Goal: Task Accomplishment & Management: Manage account settings

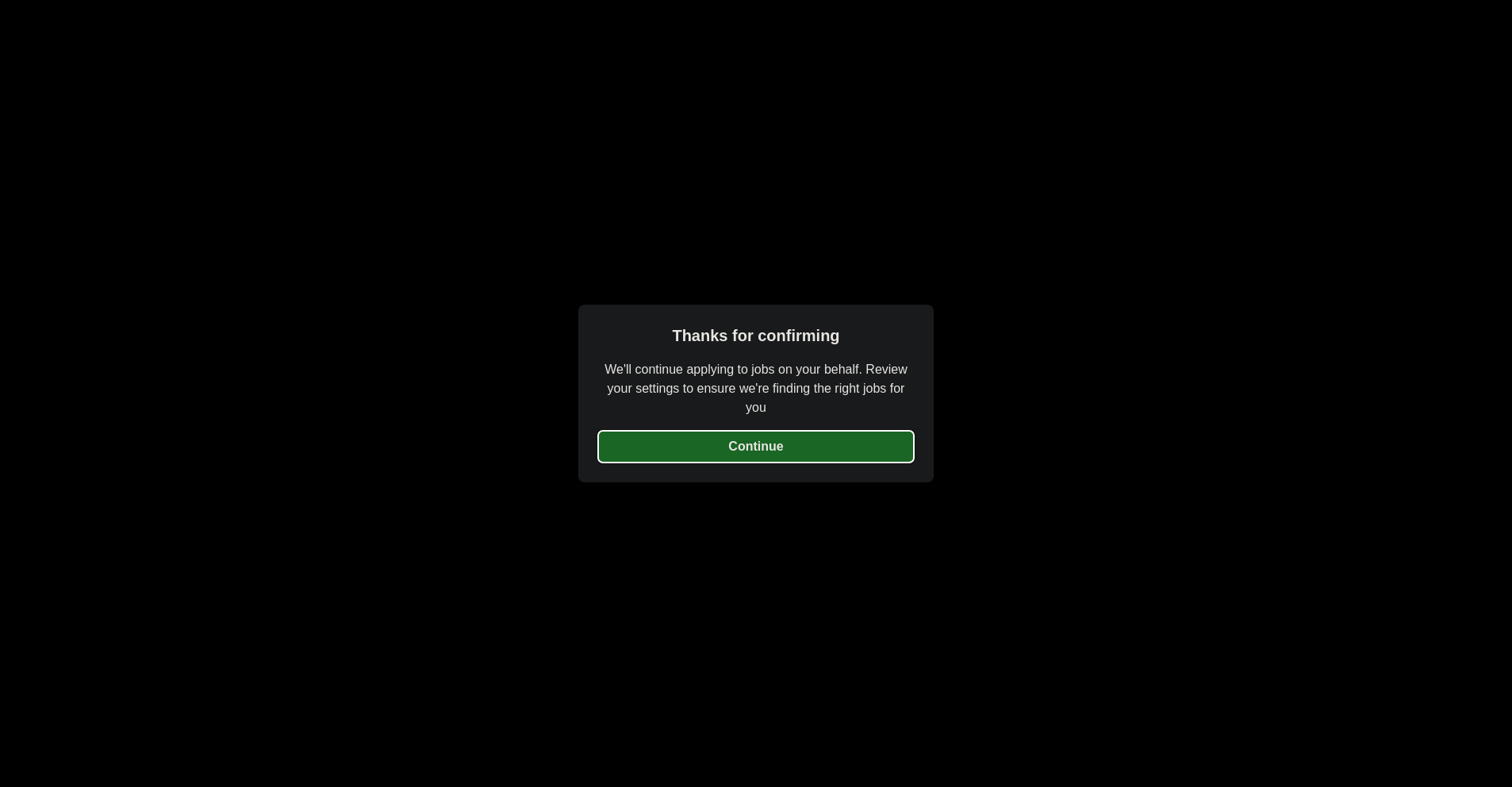
click at [796, 458] on button "Continue" at bounding box center [756, 446] width 317 height 33
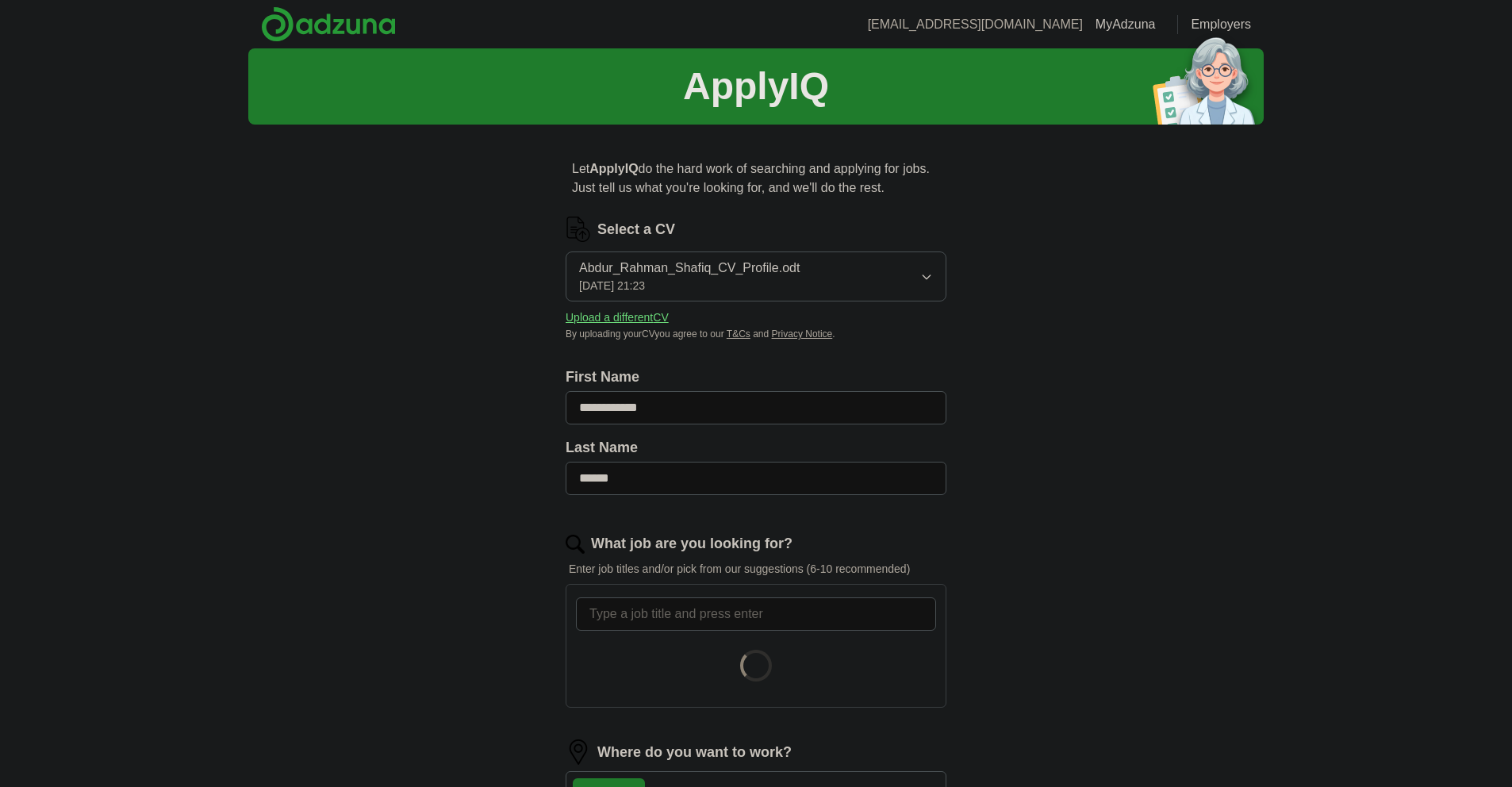
scroll to position [317, 0]
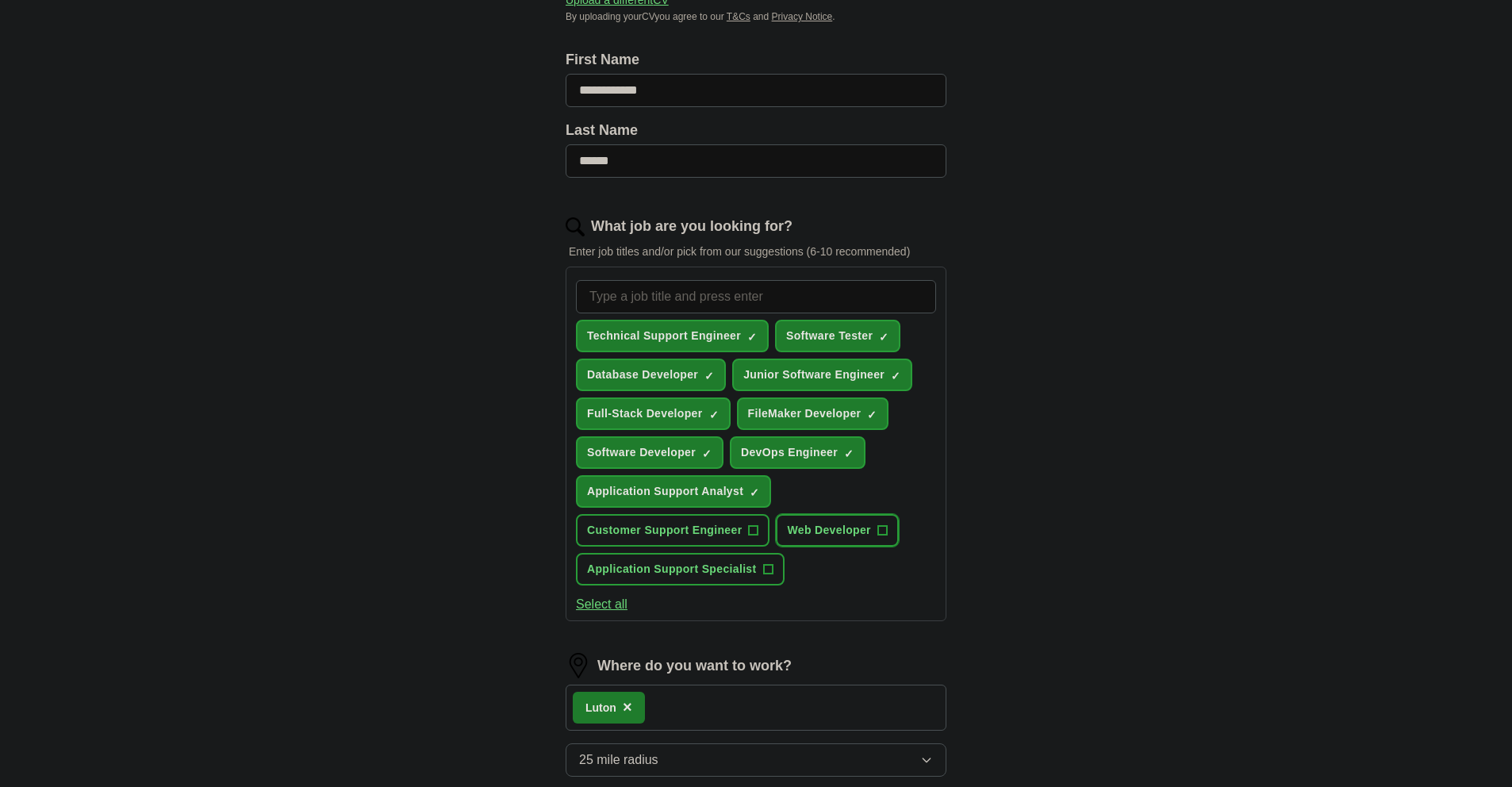
click at [868, 526] on span "Web Developer" at bounding box center [829, 530] width 84 height 17
click at [753, 530] on span "+" at bounding box center [754, 530] width 10 height 12
click at [769, 574] on span "+" at bounding box center [768, 569] width 10 height 12
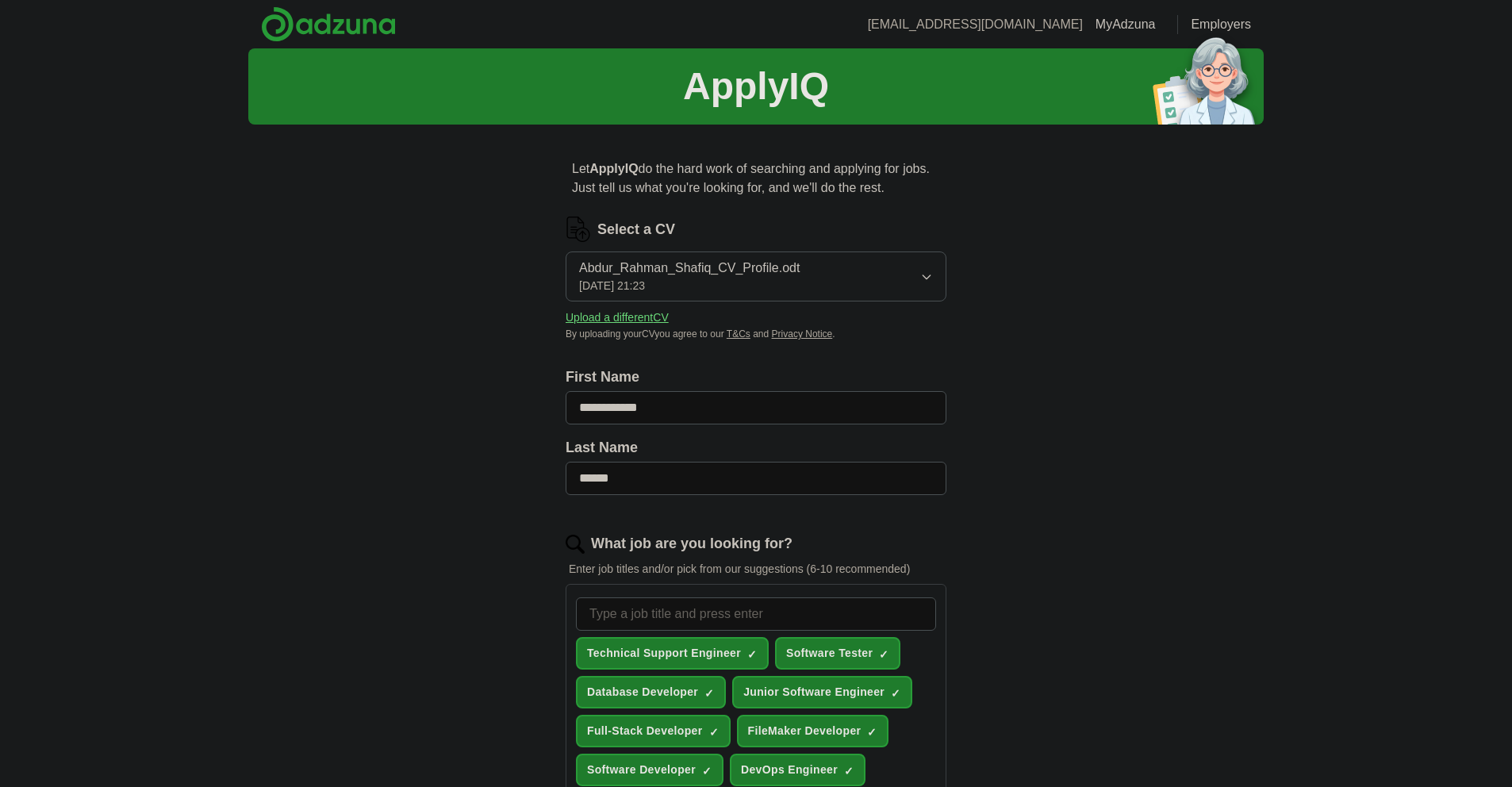
scroll to position [0, 0]
click at [615, 318] on button "Upload a different CV" at bounding box center [617, 317] width 103 height 17
click at [1045, 374] on div "**********" at bounding box center [756, 785] width 1015 height 1474
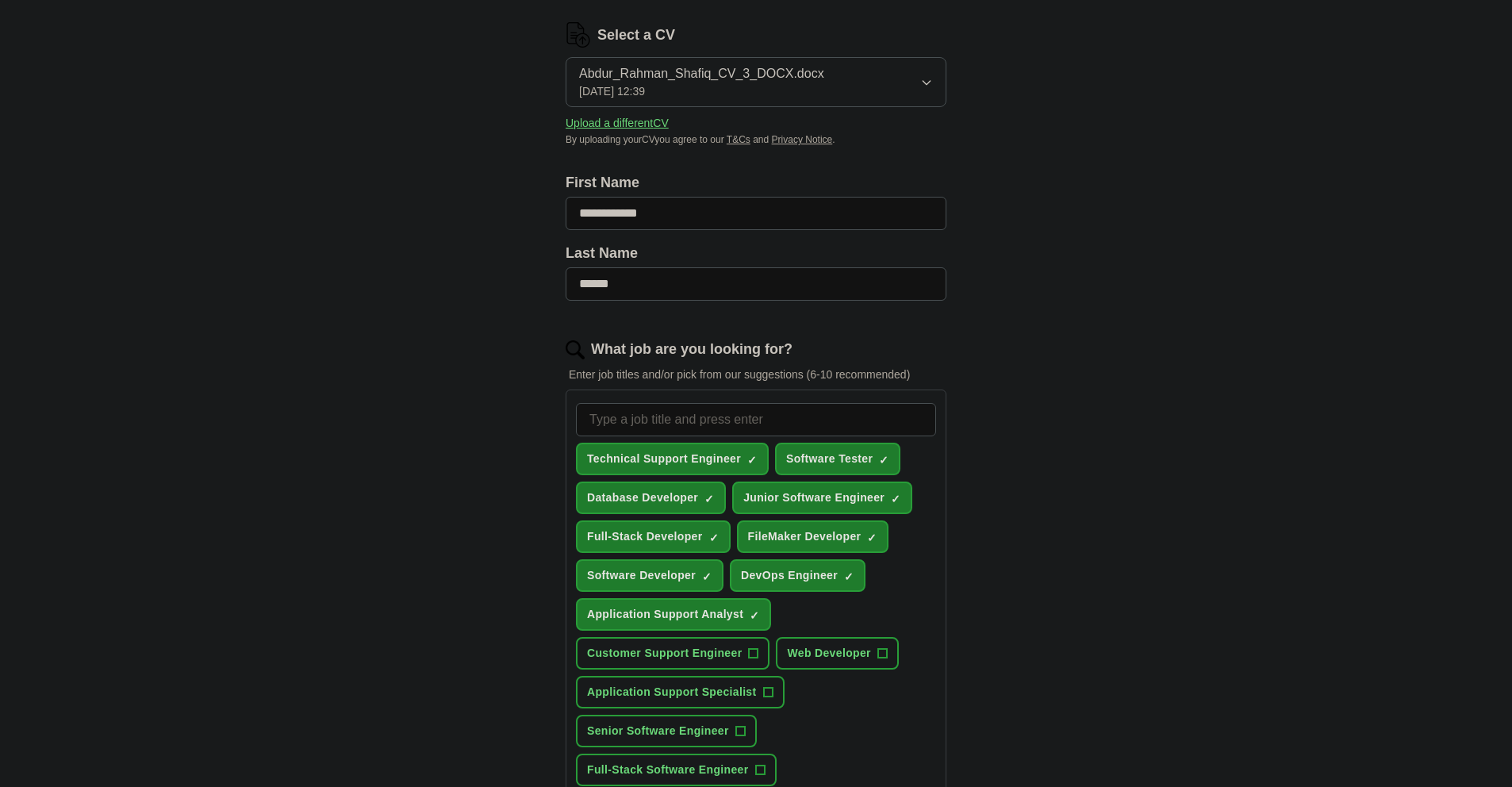
scroll to position [476, 0]
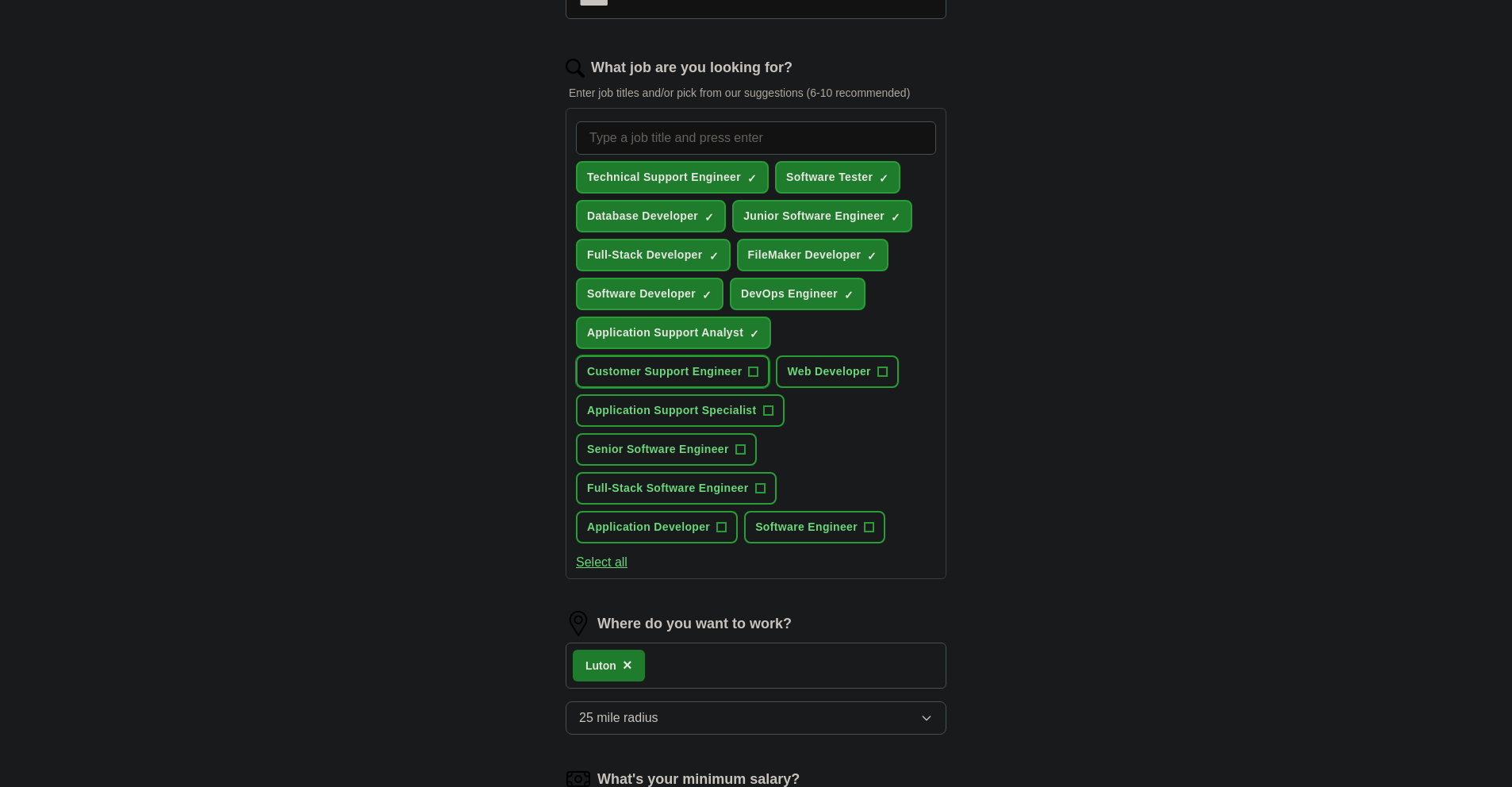
click at [757, 369] on span "+" at bounding box center [754, 372] width 10 height 12
click at [880, 370] on span "+" at bounding box center [882, 372] width 10 height 12
click at [770, 418] on button "Application Support Specialist +" at bounding box center [679, 411] width 208 height 32
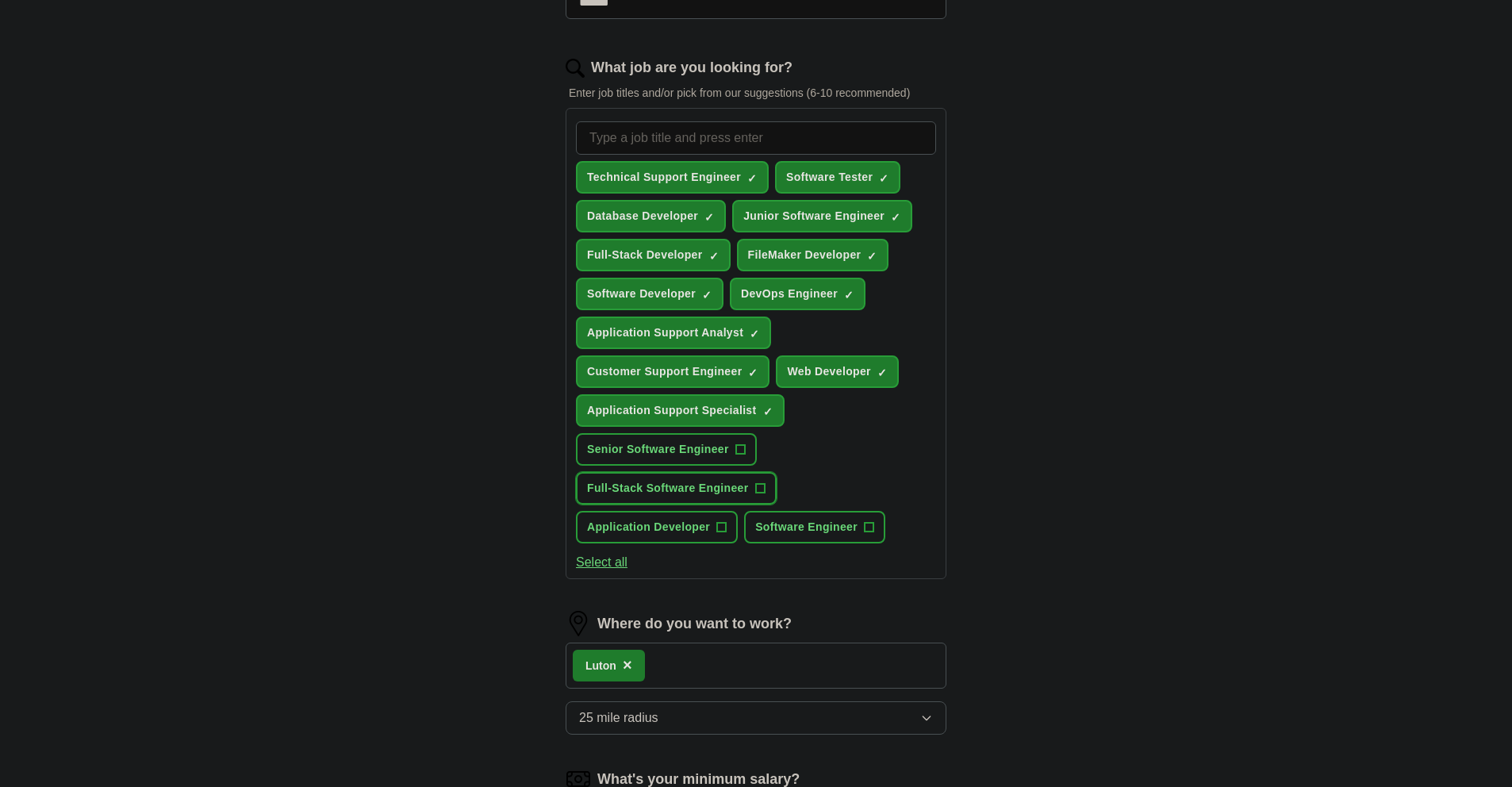
click at [755, 482] on button "Full-Stack Software Engineer +" at bounding box center [676, 489] width 201 height 32
click at [731, 529] on button "Application Developer +" at bounding box center [657, 527] width 162 height 32
click at [871, 529] on span "+" at bounding box center [870, 527] width 10 height 12
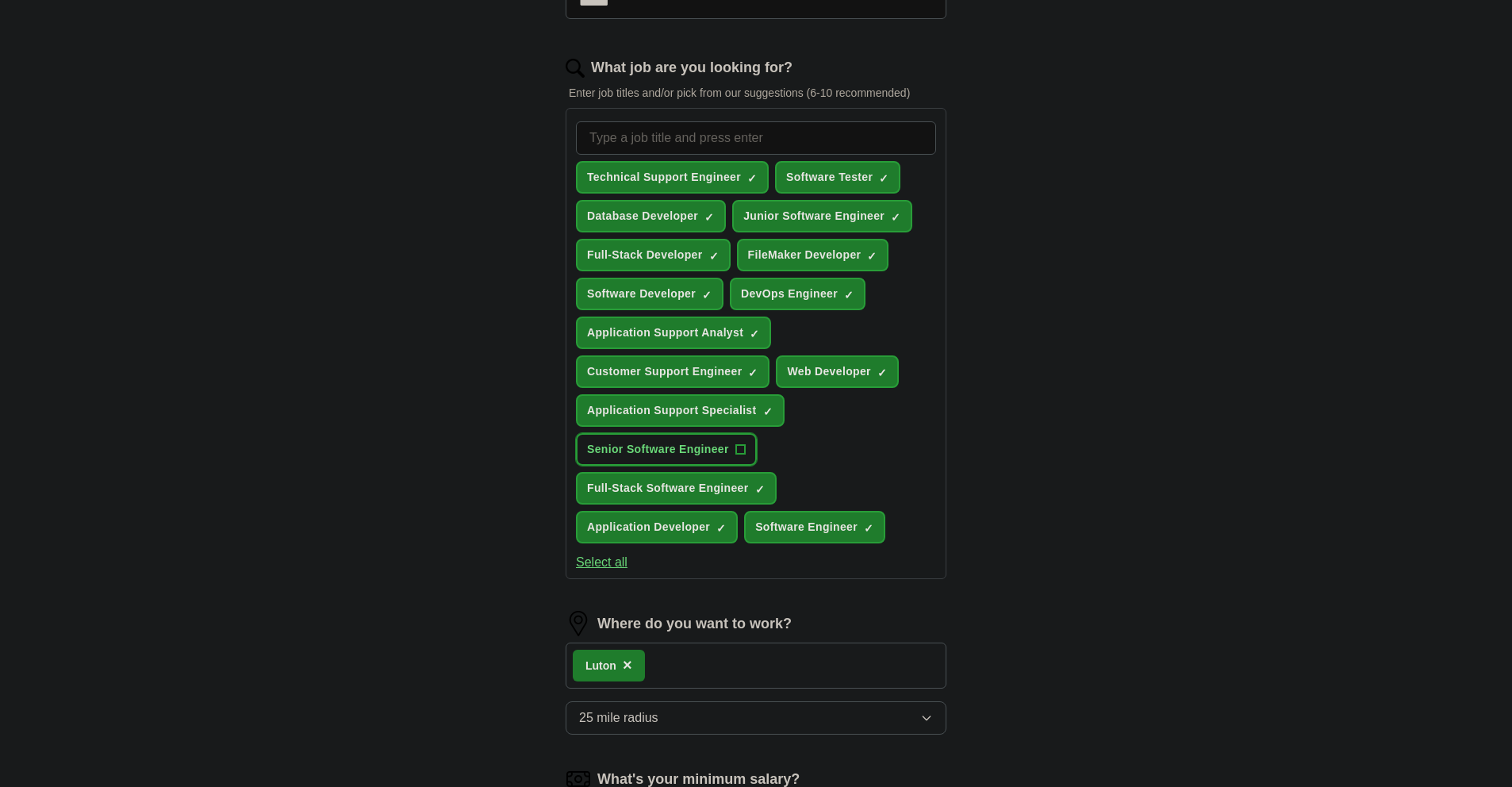
click at [738, 451] on span "+" at bounding box center [740, 450] width 10 height 12
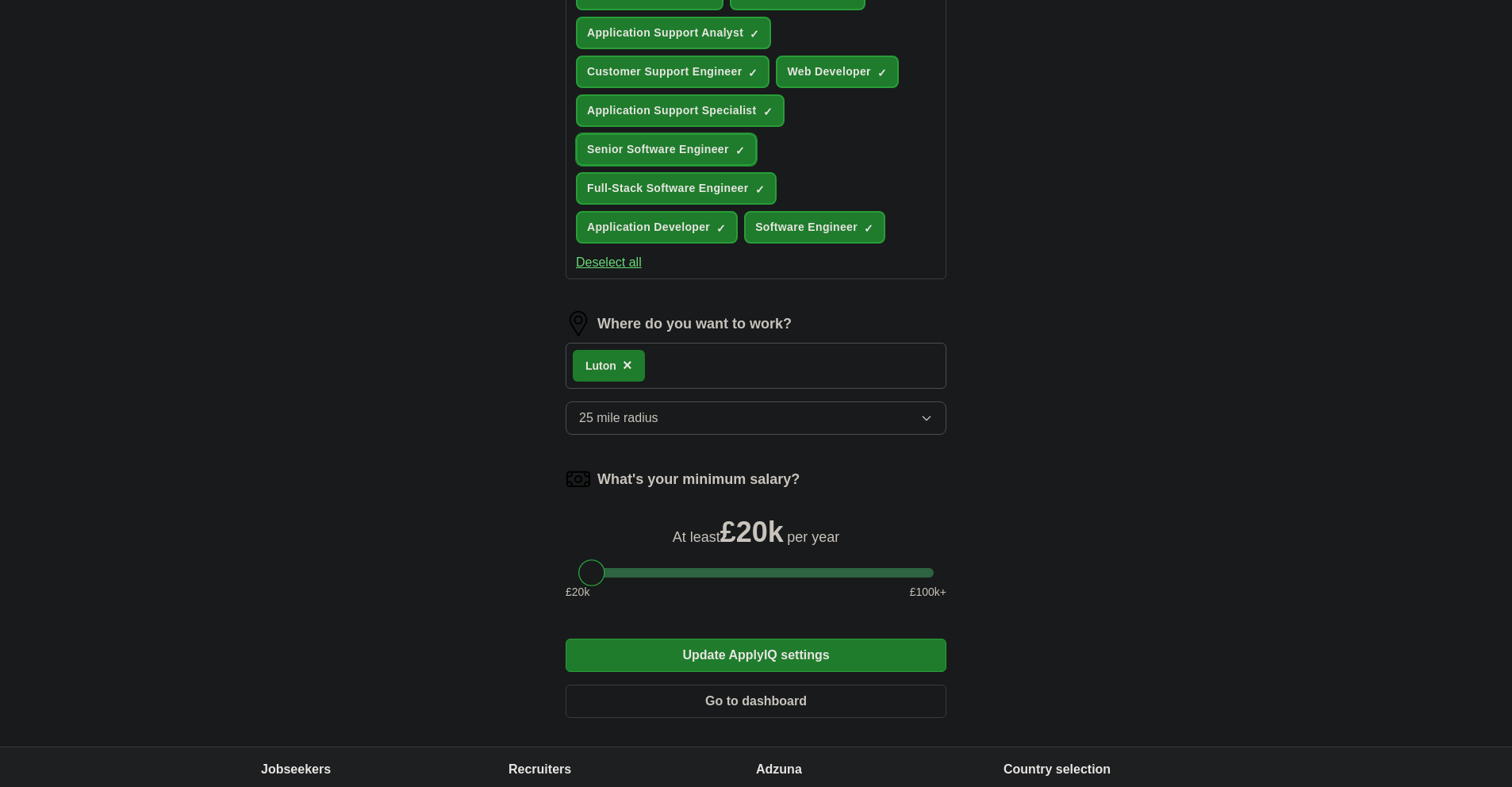
scroll to position [794, 0]
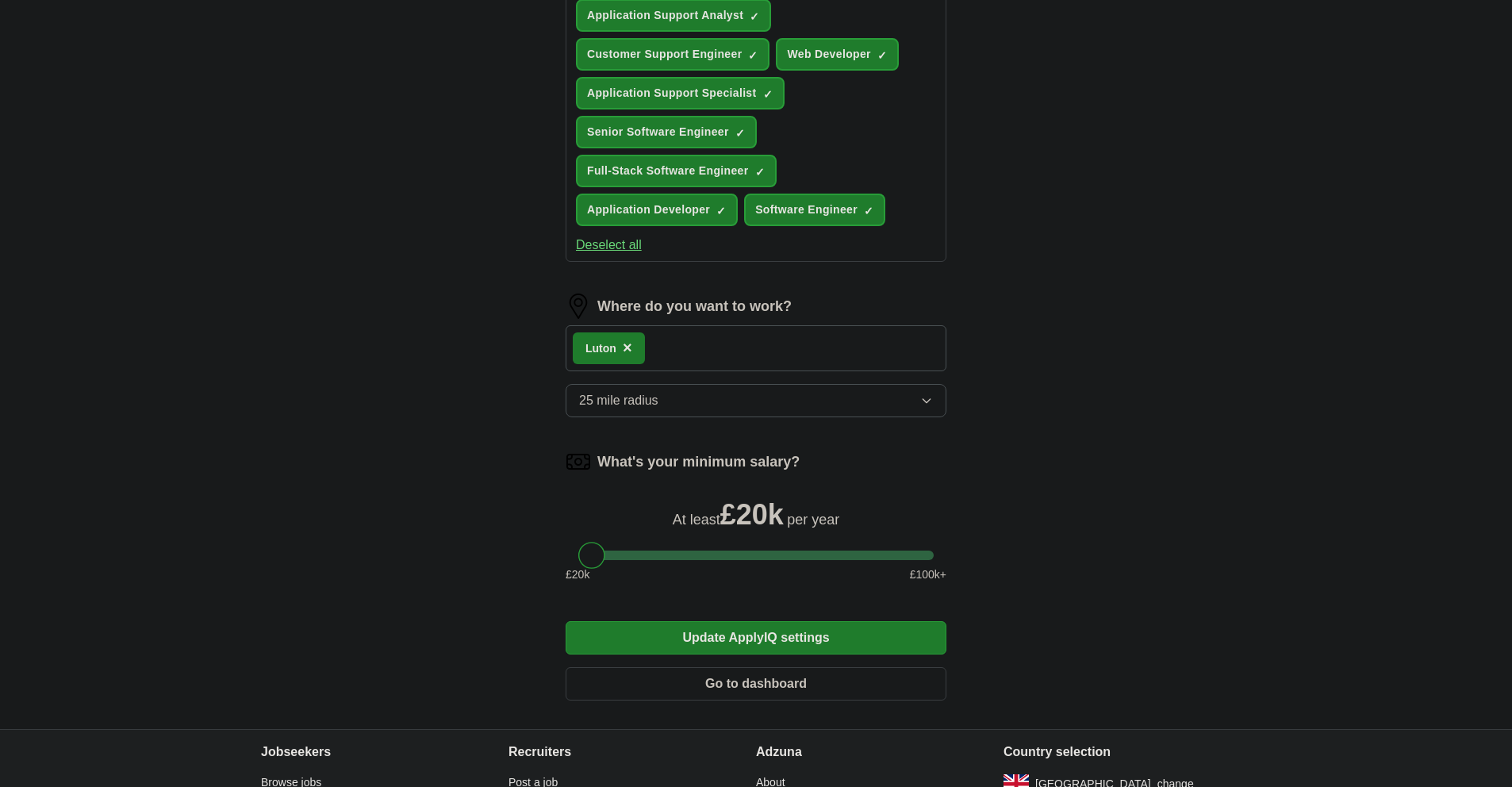
click at [743, 349] on div "Luton ×" at bounding box center [756, 348] width 381 height 46
click at [748, 336] on div "Luton ×" at bounding box center [756, 348] width 381 height 46
click at [647, 393] on span "25 mile radius" at bounding box center [618, 400] width 79 height 19
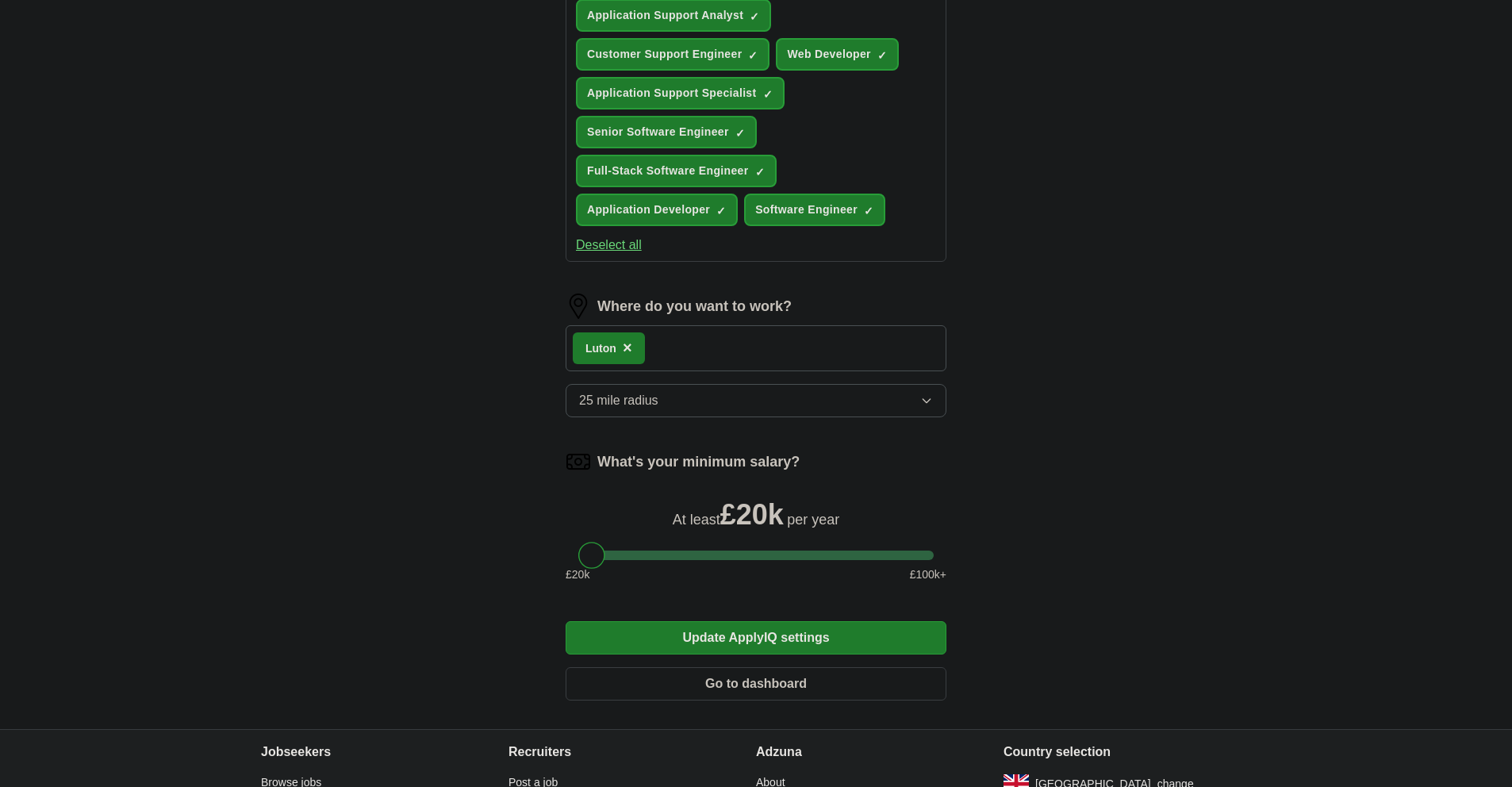
click at [830, 349] on div "Luton ×" at bounding box center [756, 348] width 381 height 46
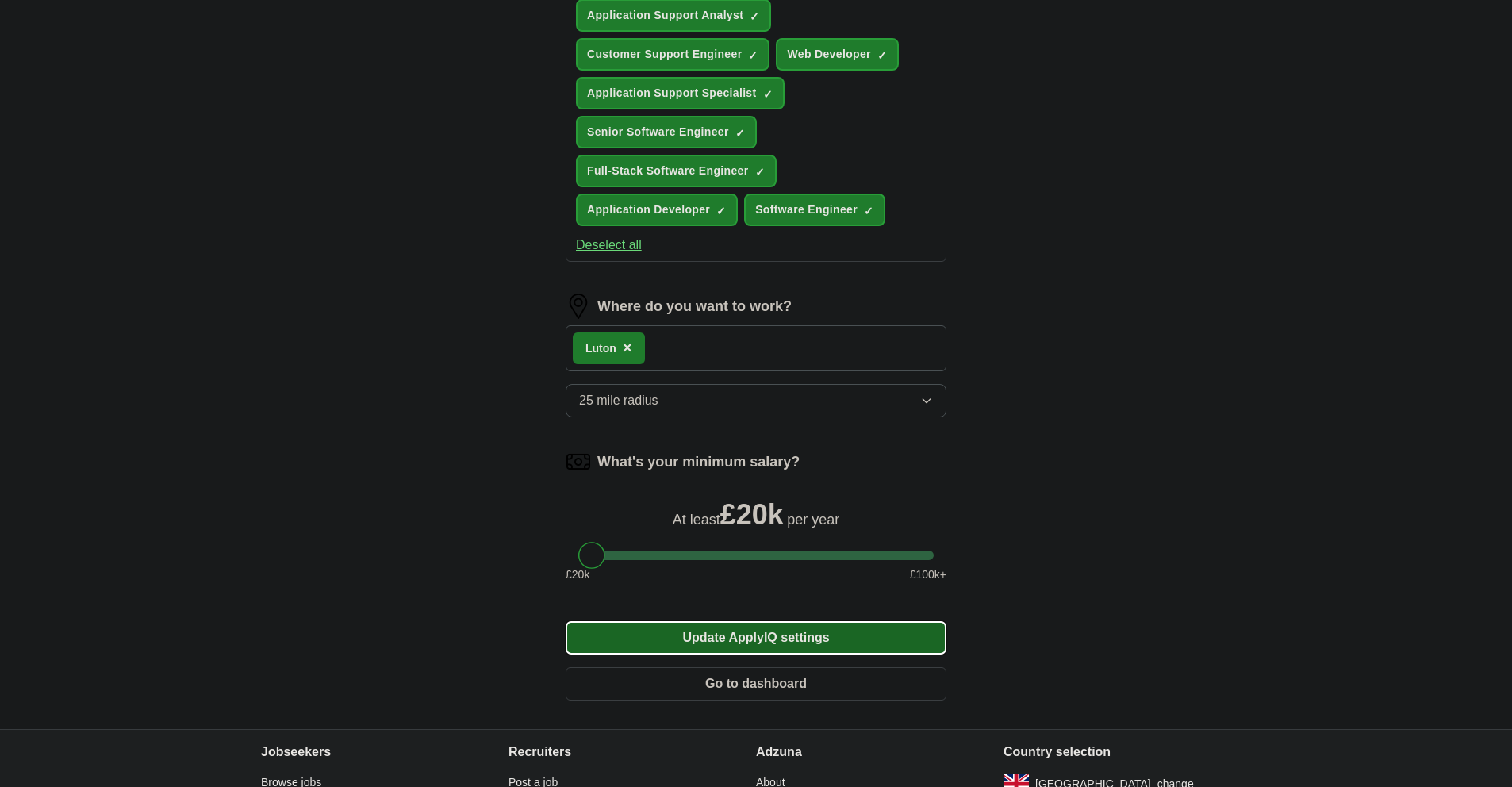
click at [831, 643] on button "Update ApplyIQ settings" at bounding box center [756, 637] width 381 height 33
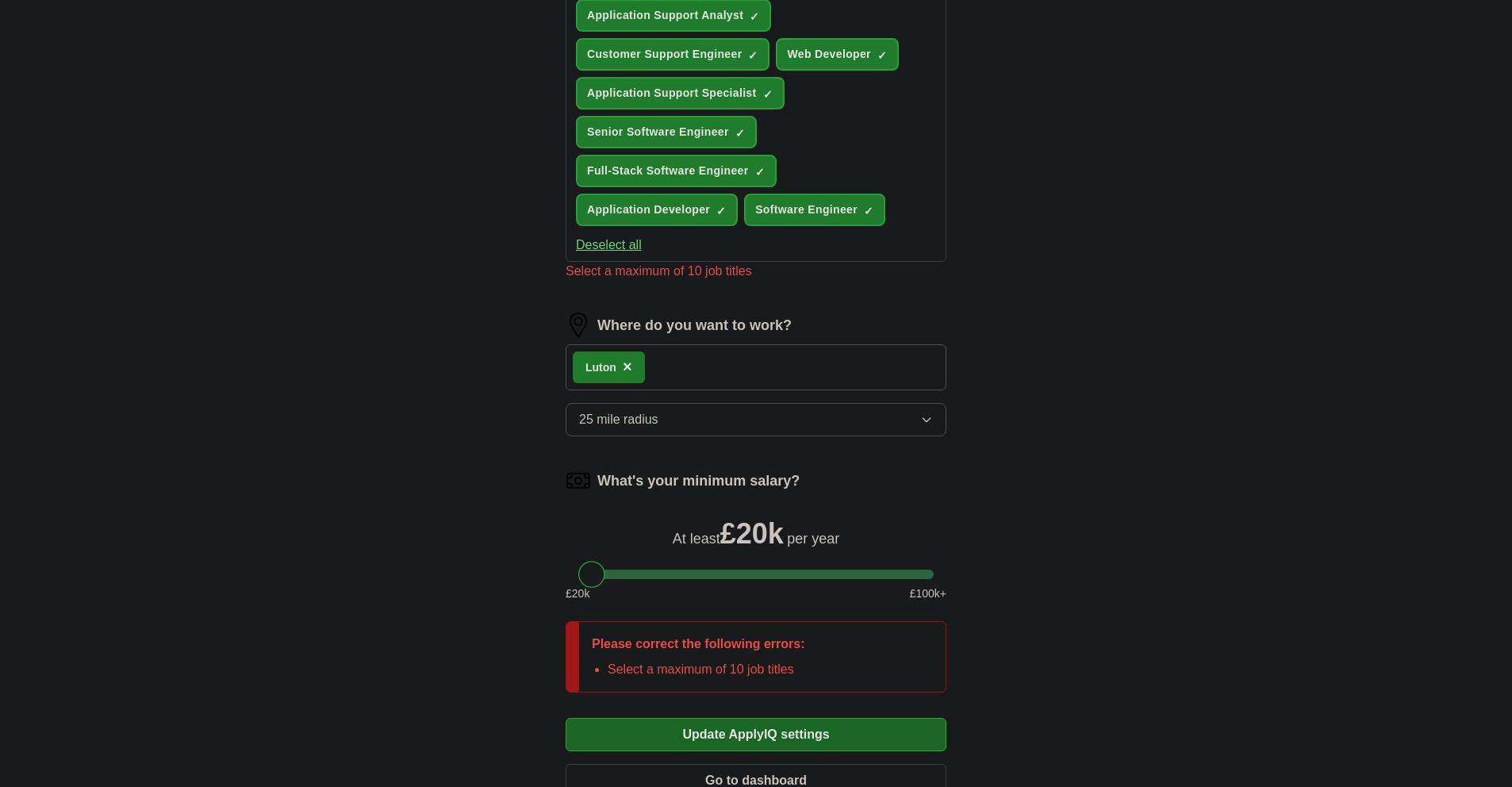
scroll to position [396, 0]
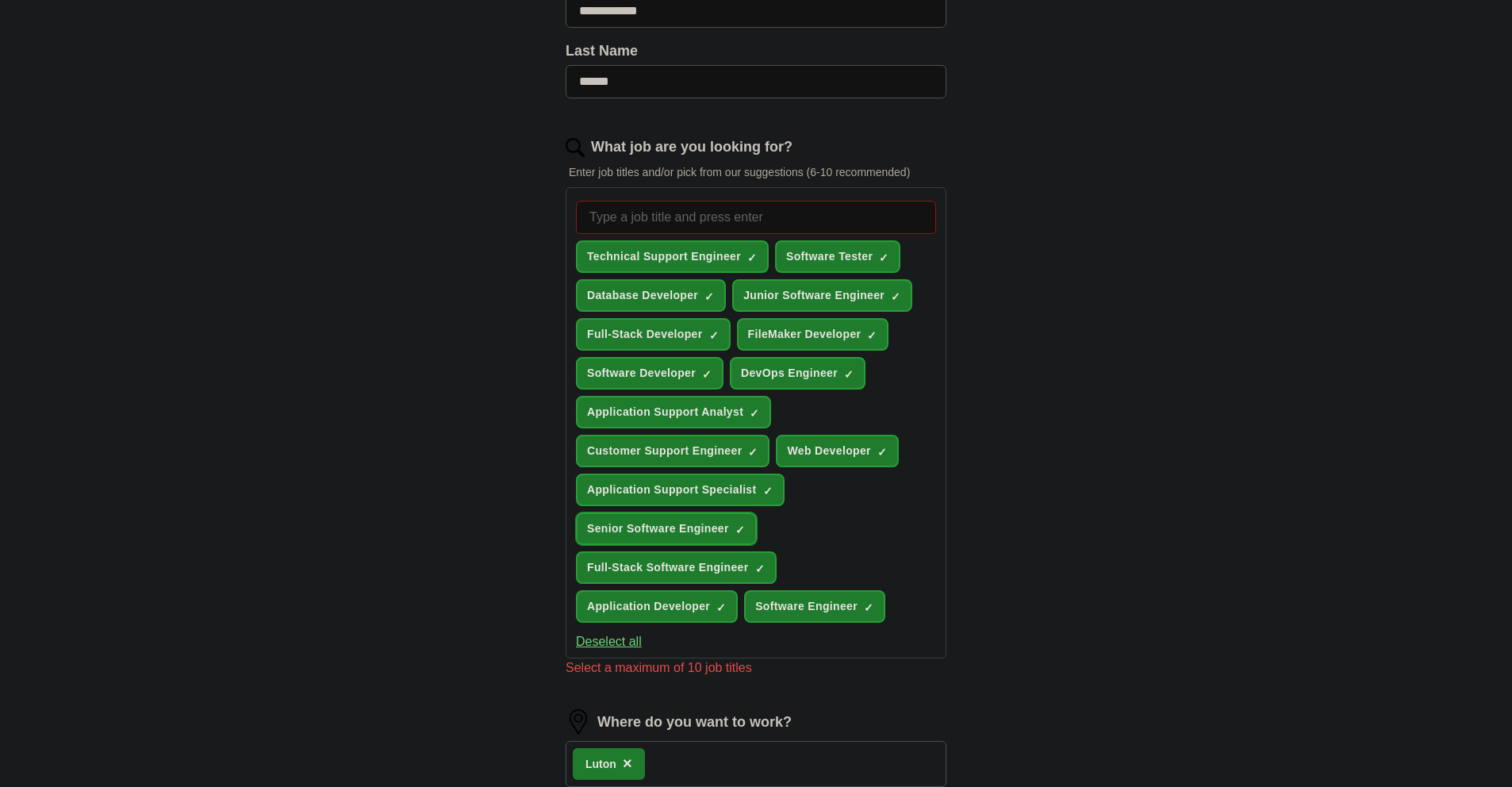
click at [0, 0] on span "×" at bounding box center [0, 0] width 0 height 0
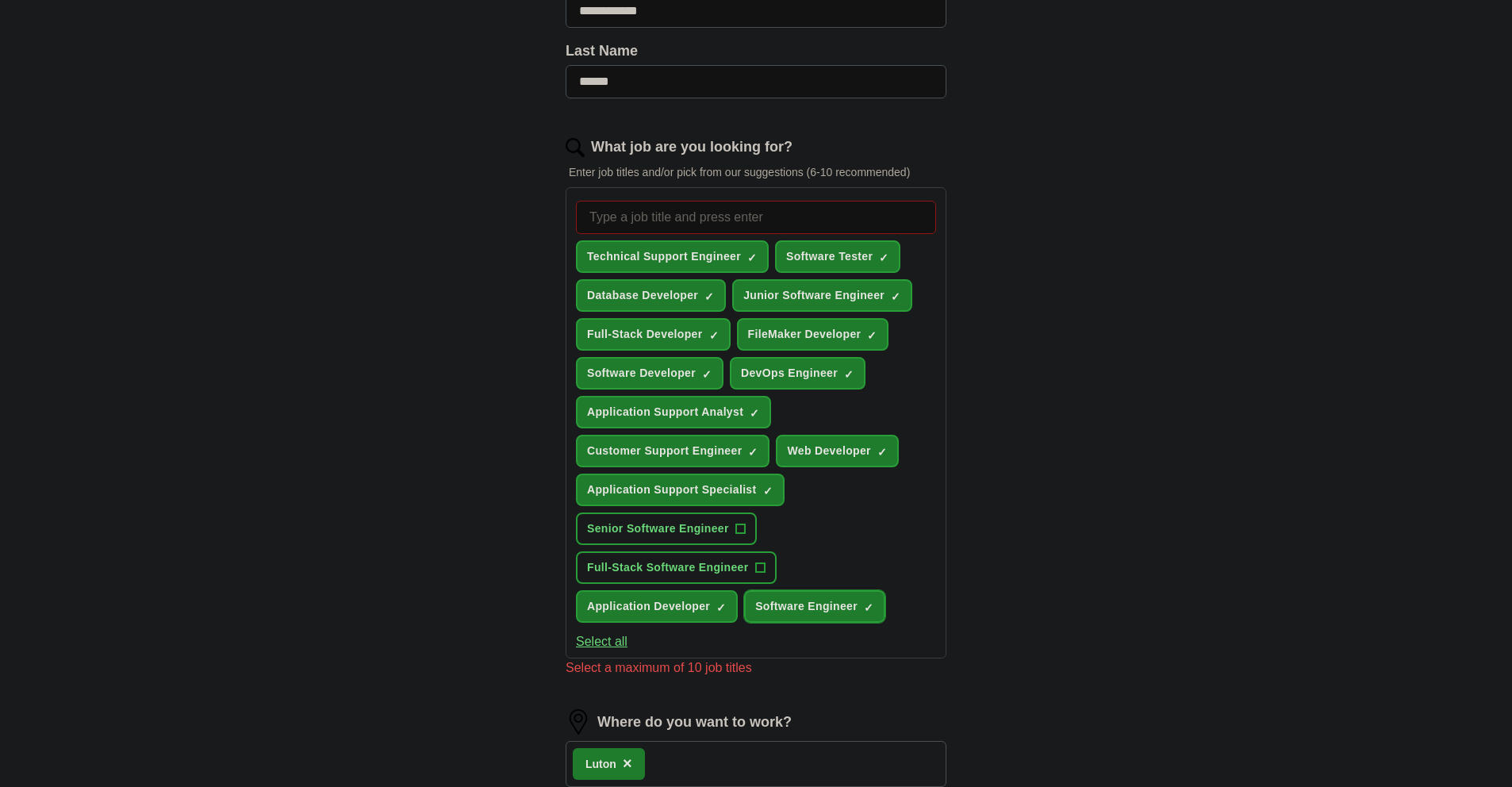
click at [0, 0] on span "×" at bounding box center [0, 0] width 0 height 0
click at [894, 611] on div "Technical Support Engineer ✓ × Software Tester ✓ × Database Developer ✓ × Junio…" at bounding box center [756, 411] width 367 height 434
click at [866, 610] on span "+" at bounding box center [870, 606] width 10 height 12
click at [741, 450] on span "Customer Support Engineer" at bounding box center [664, 451] width 155 height 17
click at [744, 448] on button "Customer Support Engineer +" at bounding box center [673, 451] width 194 height 32
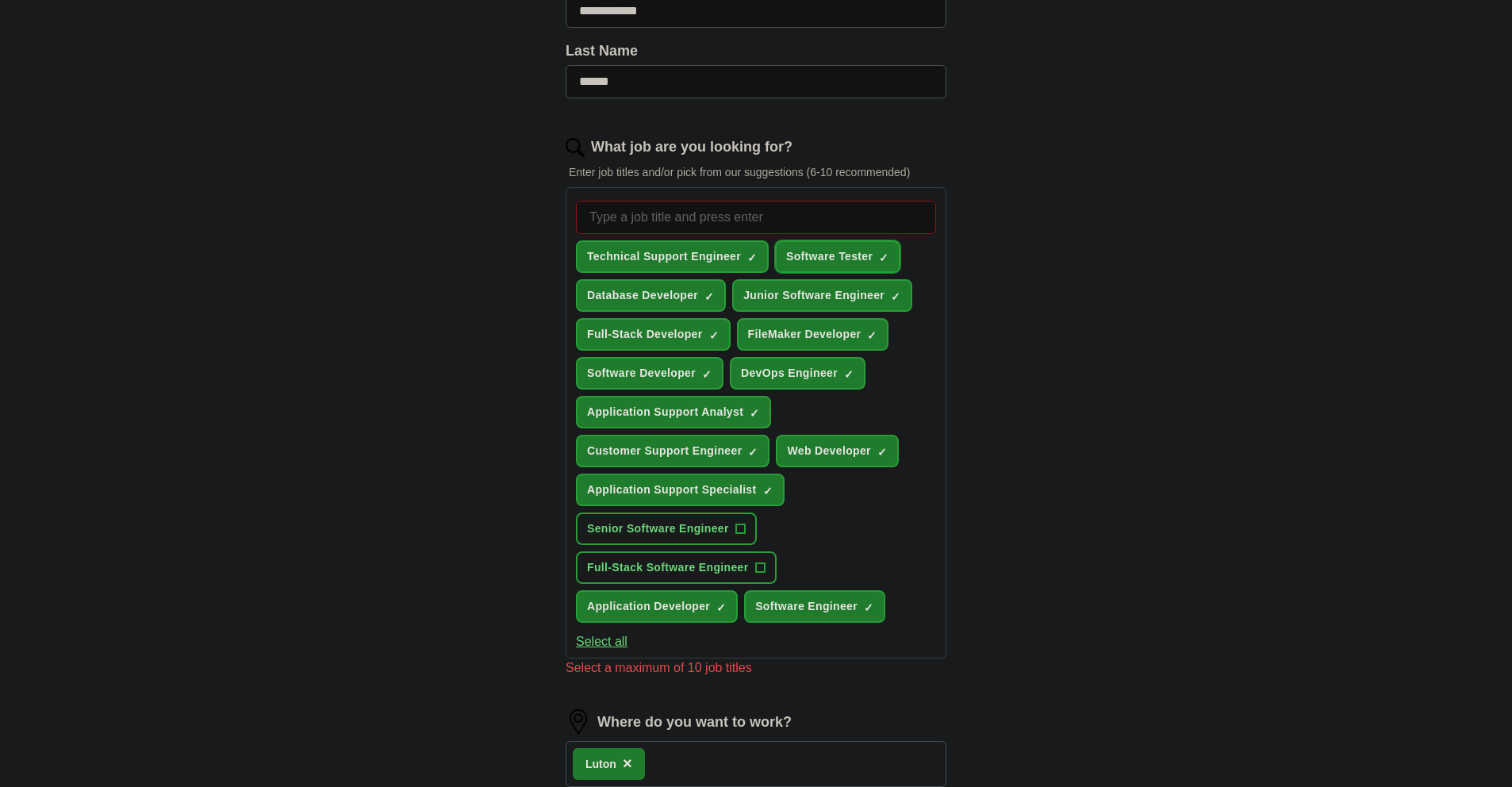
click at [890, 257] on button "Software Tester ✓ ×" at bounding box center [837, 257] width 125 height 32
click at [0, 0] on span "×" at bounding box center [0, 0] width 0 height 0
click at [892, 403] on div "Technical Support Engineer ✓ × Software Tester + Database Developer ✓ × Junior …" at bounding box center [756, 411] width 367 height 434
click at [0, 0] on span "×" at bounding box center [0, 0] width 0 height 0
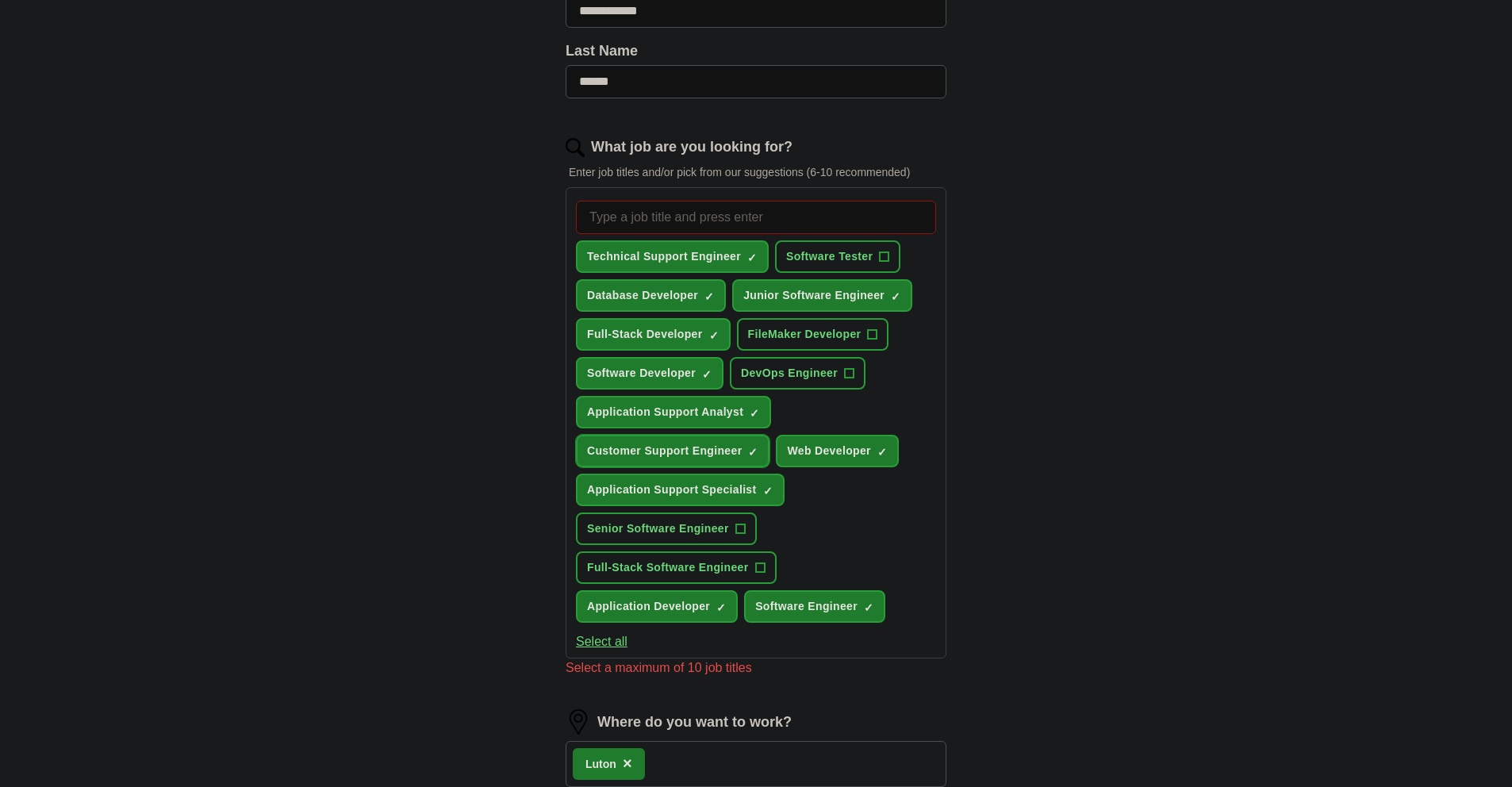
click at [746, 448] on button "Customer Support Engineer ✓ ×" at bounding box center [673, 451] width 194 height 32
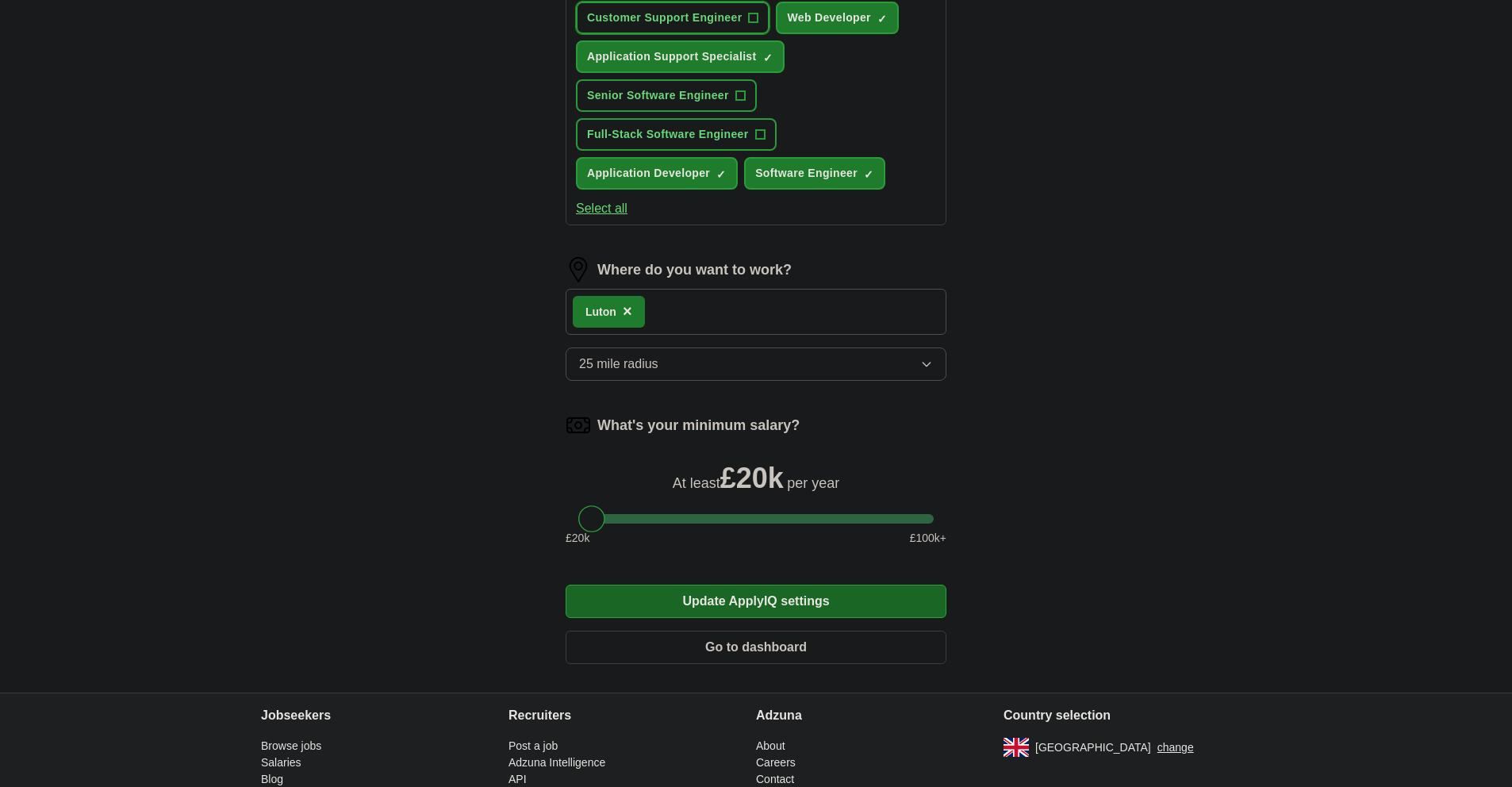
scroll to position [873, 0]
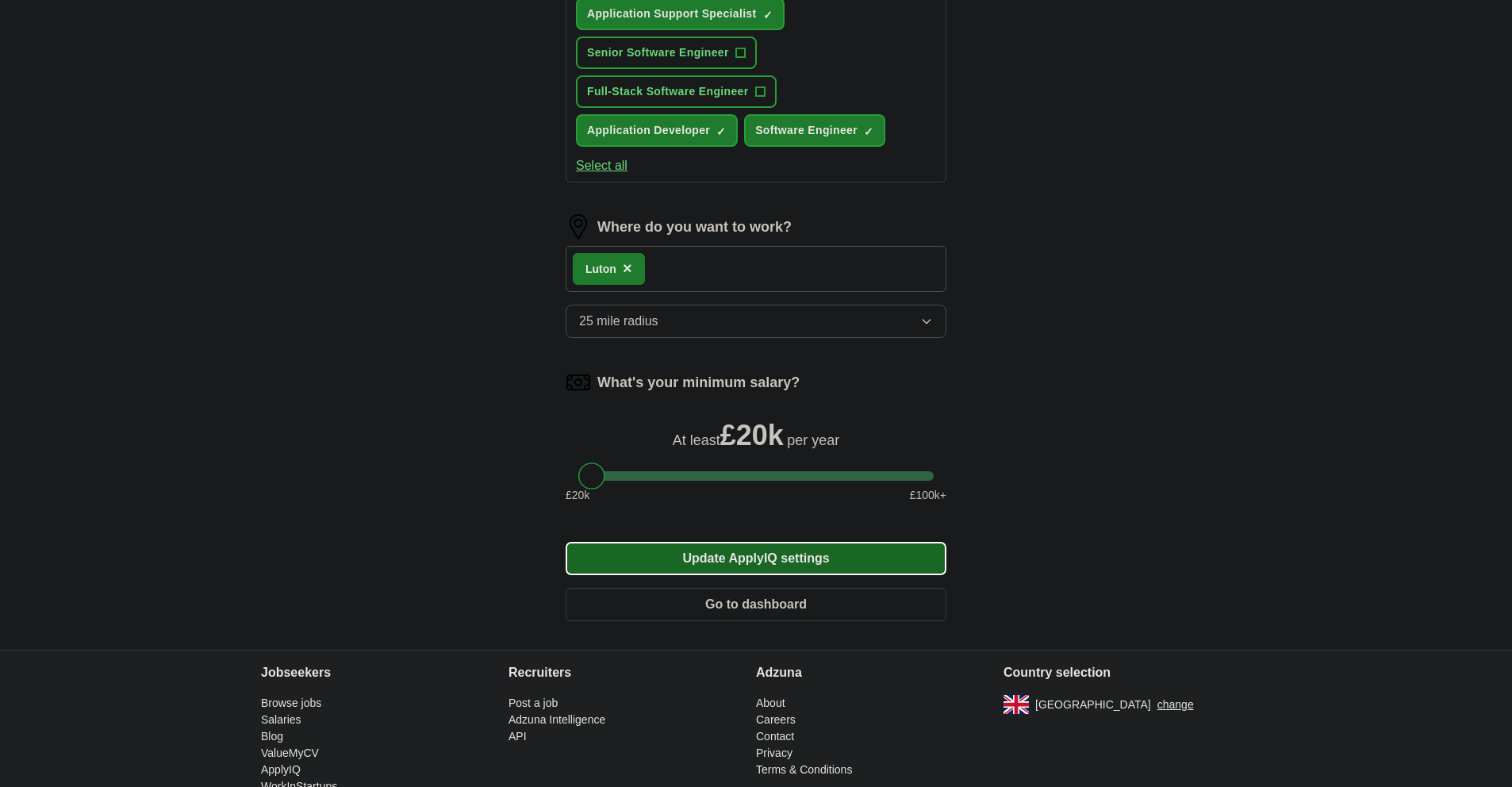
click at [902, 568] on button "Update ApplyIQ settings" at bounding box center [756, 558] width 381 height 33
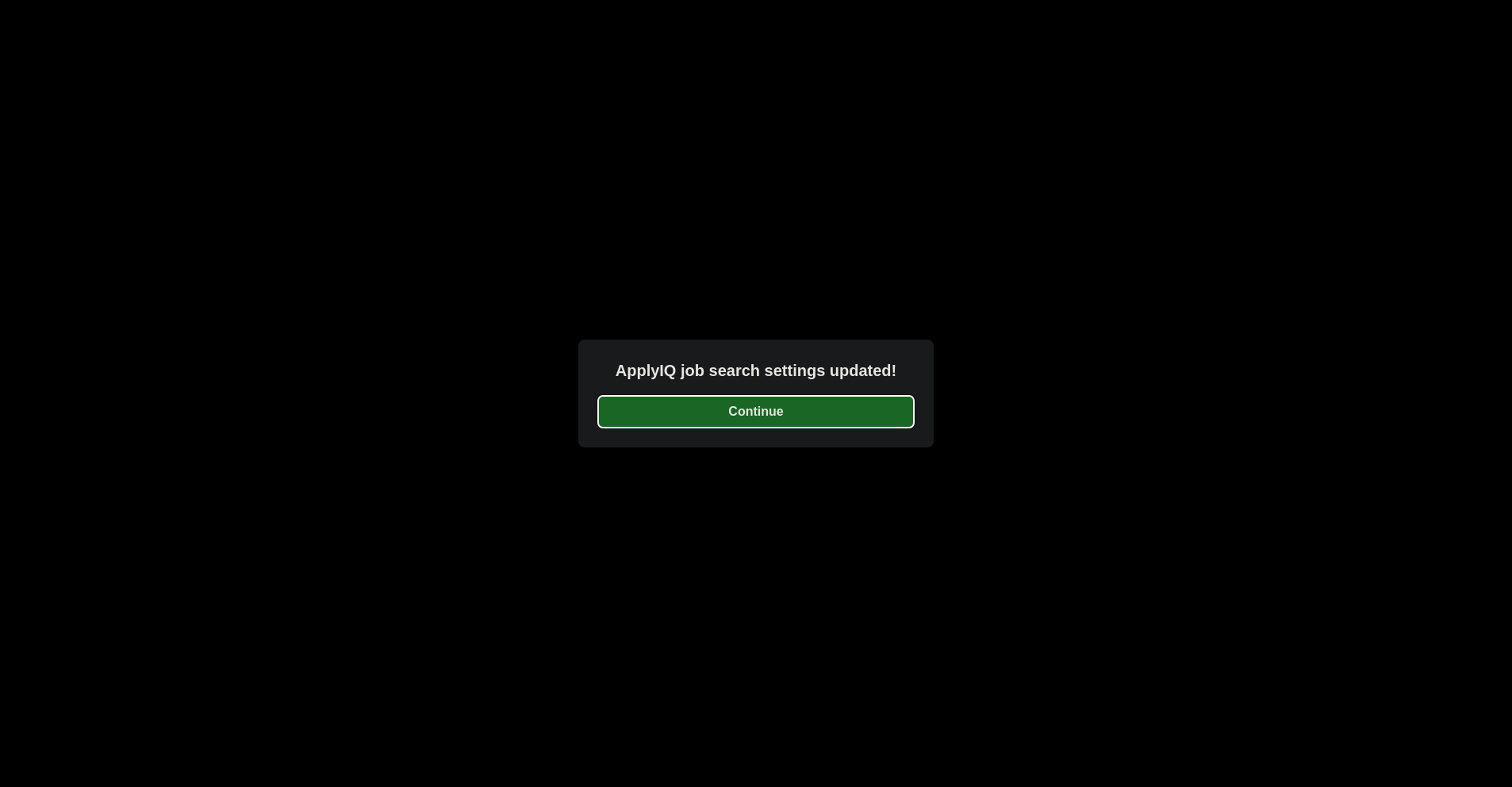
click at [798, 424] on button "Continue" at bounding box center [756, 412] width 317 height 33
